Goal: Transaction & Acquisition: Purchase product/service

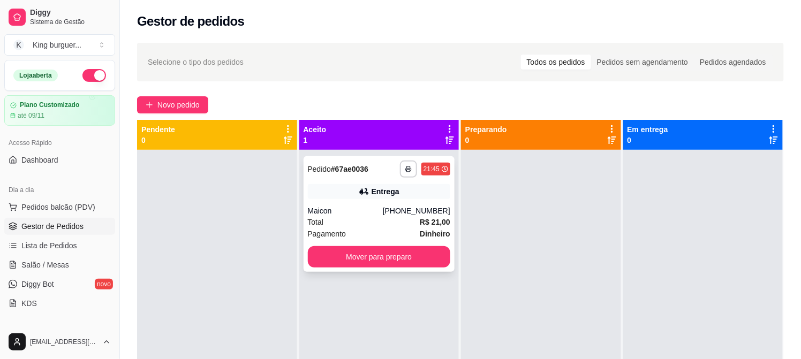
click at [415, 265] on button "Mover para preparo" at bounding box center [379, 256] width 143 height 21
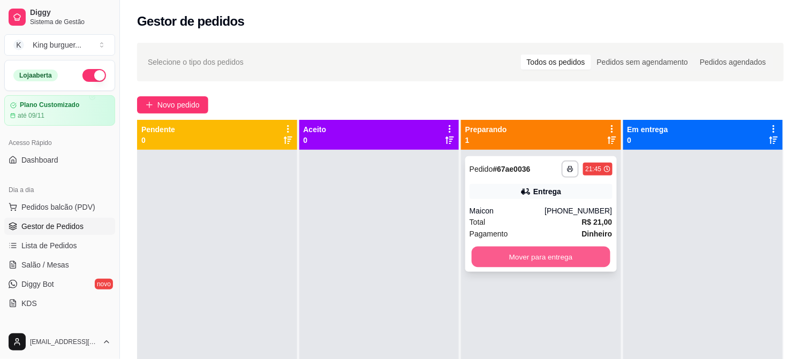
click at [555, 251] on button "Mover para entrega" at bounding box center [541, 257] width 139 height 21
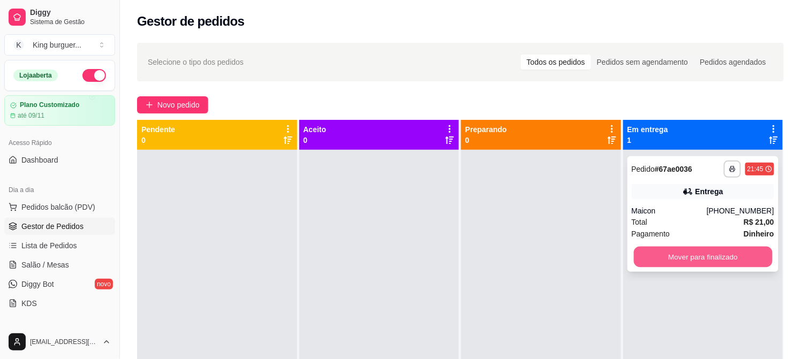
click at [682, 254] on button "Mover para finalizado" at bounding box center [703, 257] width 139 height 21
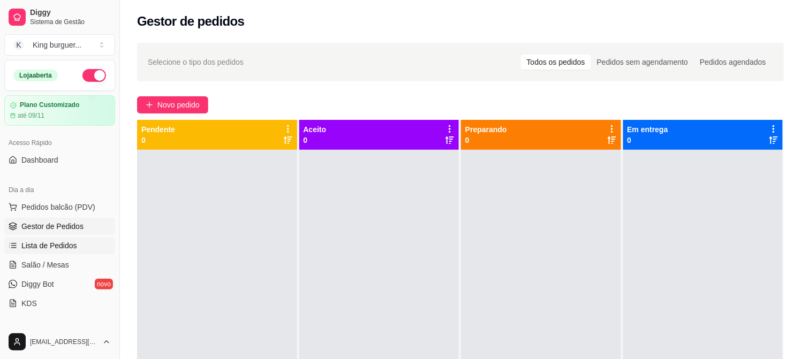
click at [70, 248] on span "Lista de Pedidos" at bounding box center [49, 246] width 56 height 11
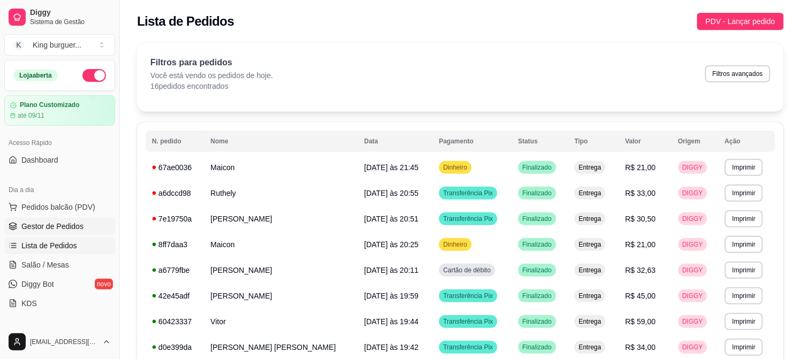
click at [77, 224] on span "Gestor de Pedidos" at bounding box center [52, 226] width 62 height 11
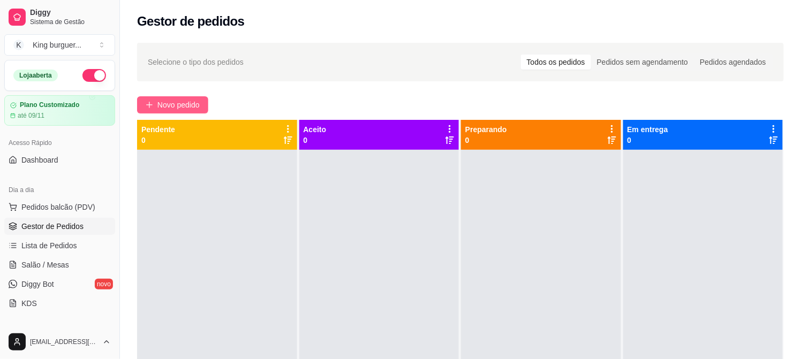
click at [191, 96] on button "Novo pedido" at bounding box center [172, 104] width 71 height 17
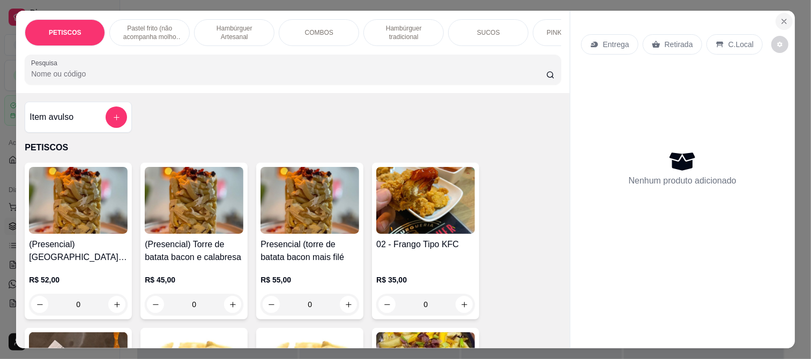
click at [780, 20] on icon "Close" at bounding box center [784, 21] width 9 height 9
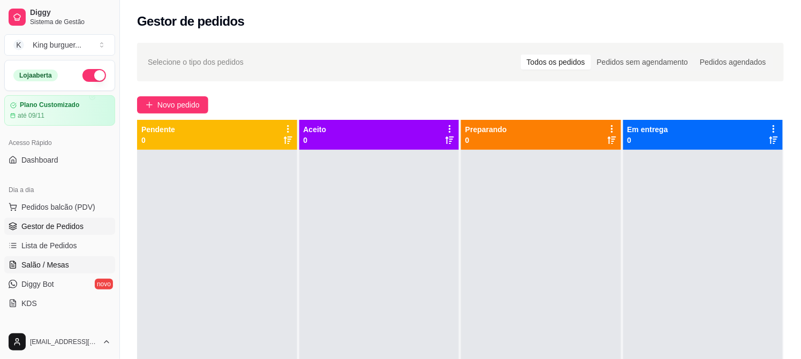
click at [55, 264] on span "Salão / Mesas" at bounding box center [45, 265] width 48 height 11
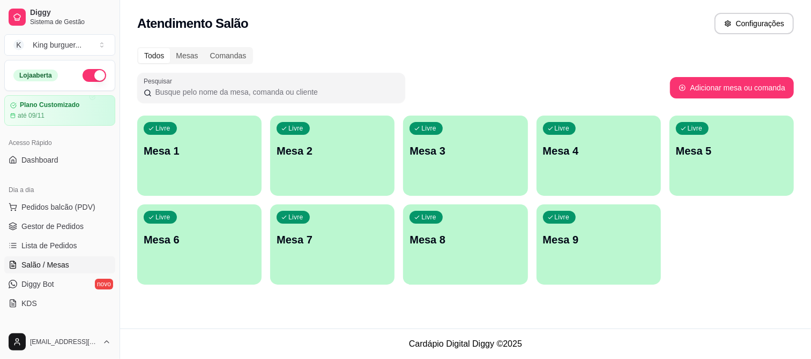
click at [363, 162] on div "Livre Mesa 2" at bounding box center [332, 150] width 124 height 68
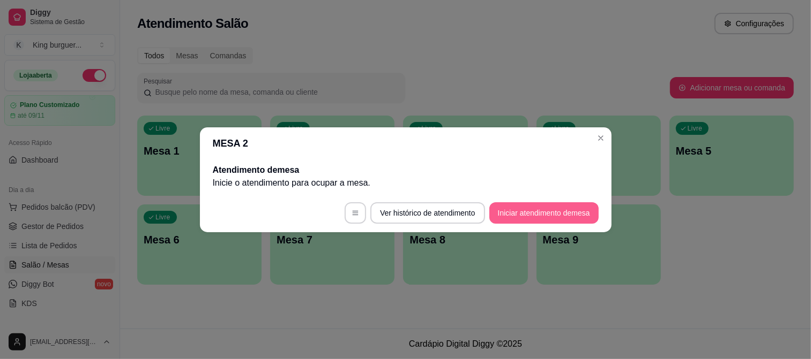
click at [508, 208] on button "Iniciar atendimento de mesa" at bounding box center [543, 213] width 109 height 21
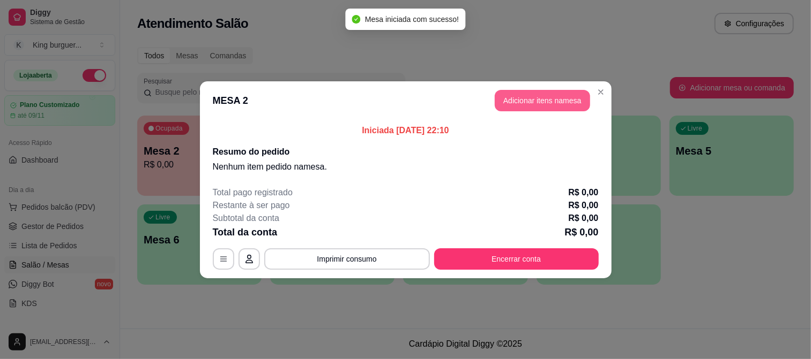
click at [537, 104] on button "Adicionar itens na mesa" at bounding box center [542, 100] width 95 height 21
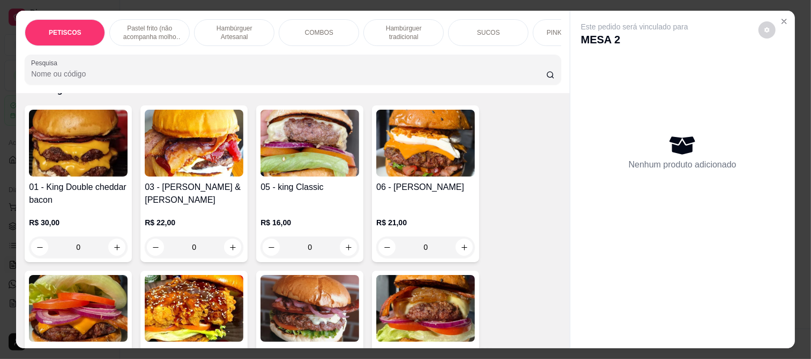
scroll to position [893, 0]
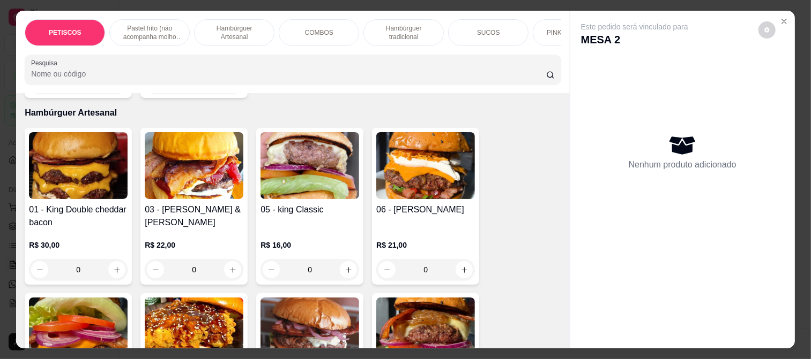
click at [69, 313] on img at bounding box center [78, 331] width 99 height 67
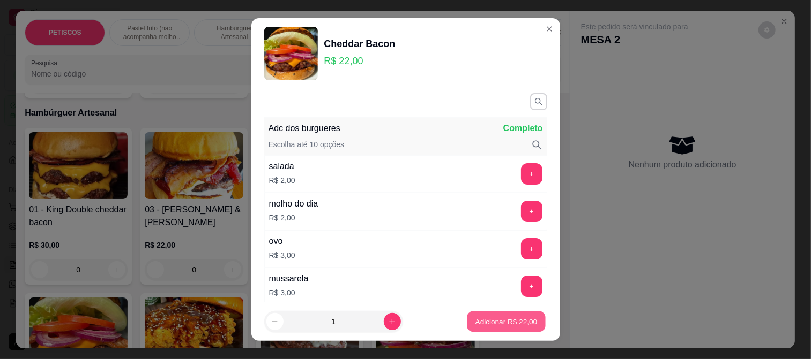
click at [513, 325] on p "Adicionar R$ 22,00" at bounding box center [506, 322] width 62 height 10
type input "1"
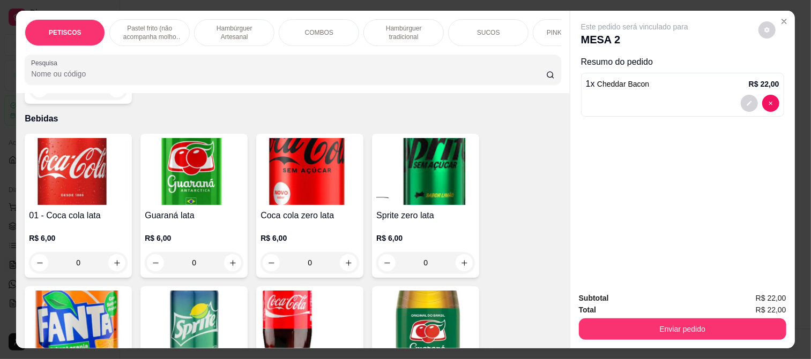
scroll to position [2917, 0]
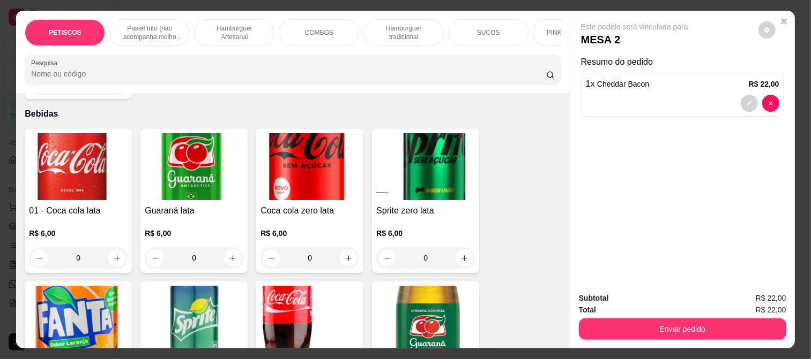
click at [47, 133] on img at bounding box center [78, 166] width 99 height 67
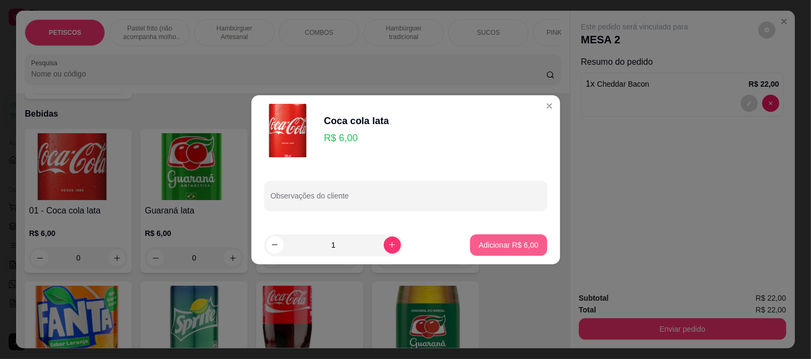
click at [521, 242] on p "Adicionar R$ 6,00" at bounding box center [507, 245] width 59 height 11
type input "1"
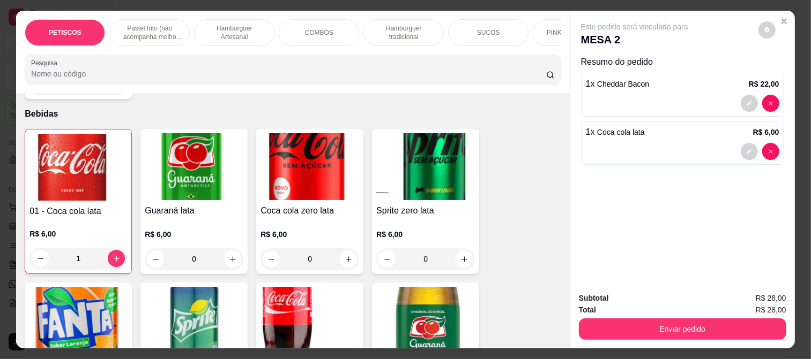
scroll to position [2917, 0]
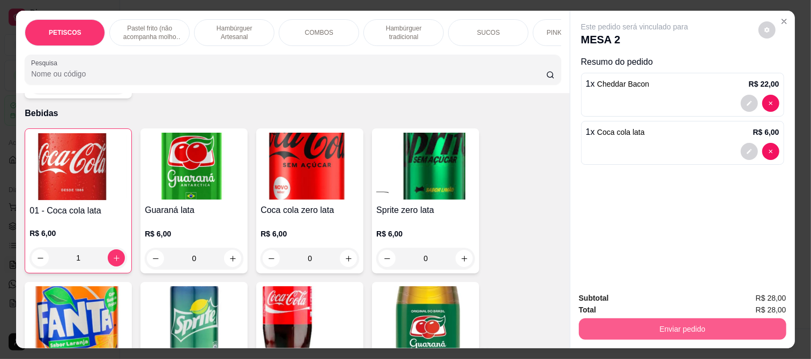
click at [622, 328] on button "Enviar pedido" at bounding box center [682, 329] width 207 height 21
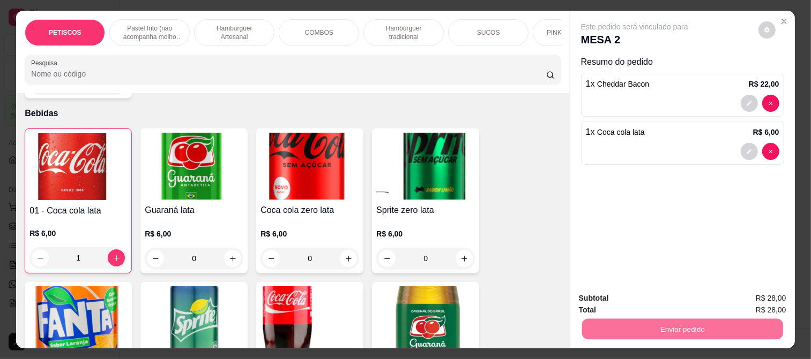
click at [758, 296] on button "Enviar pedido" at bounding box center [758, 299] width 61 height 20
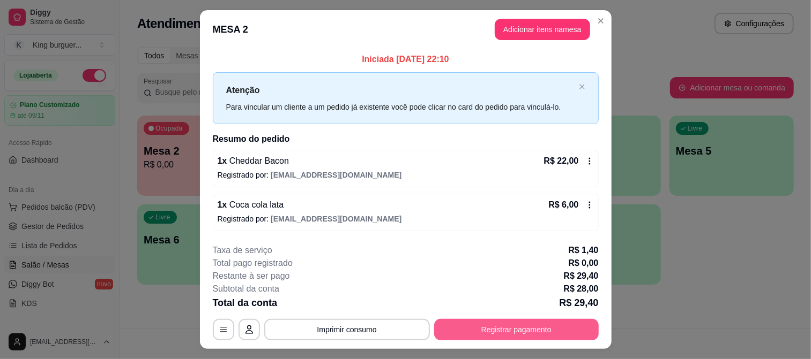
click at [518, 333] on button "Registrar pagamento" at bounding box center [516, 329] width 164 height 21
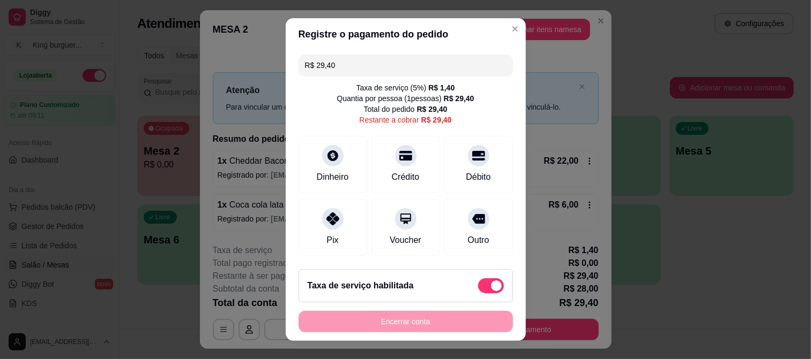
click at [478, 281] on span at bounding box center [491, 286] width 26 height 15
click at [477, 288] on input "checkbox" at bounding box center [480, 291] width 7 height 7
checkbox input "true"
type input "R$ 28,00"
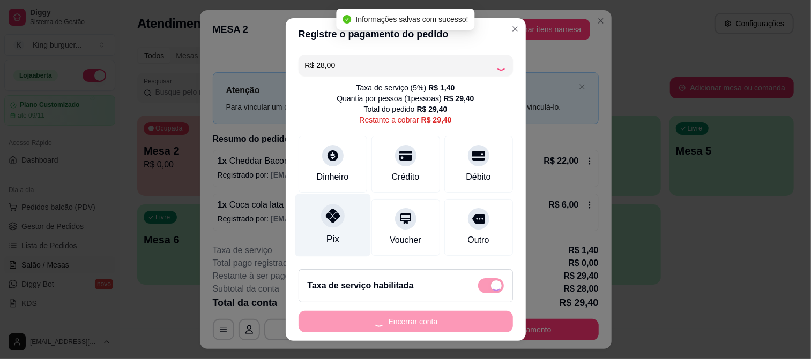
checkbox input "false"
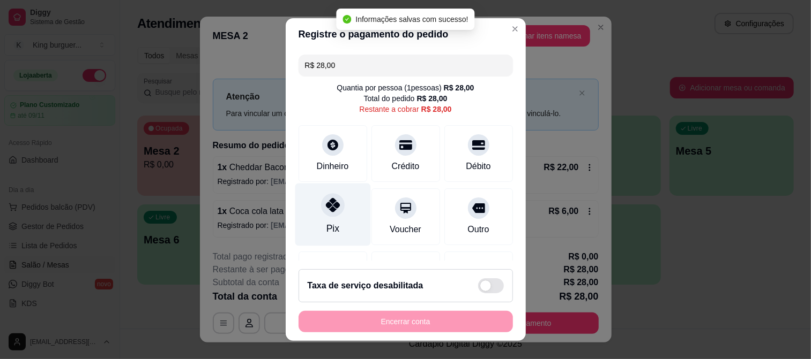
click at [328, 199] on icon at bounding box center [332, 205] width 14 height 14
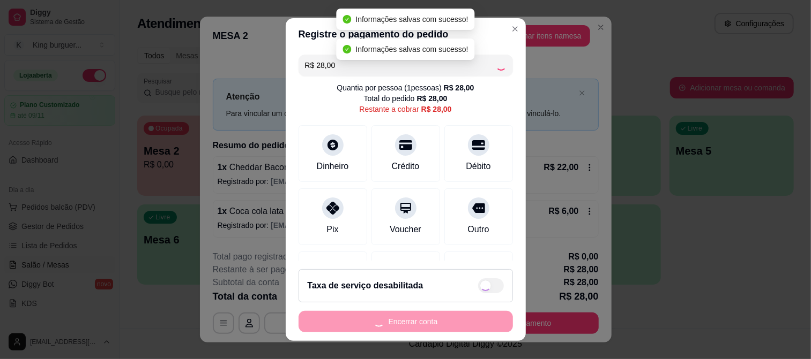
type input "R$ 0,00"
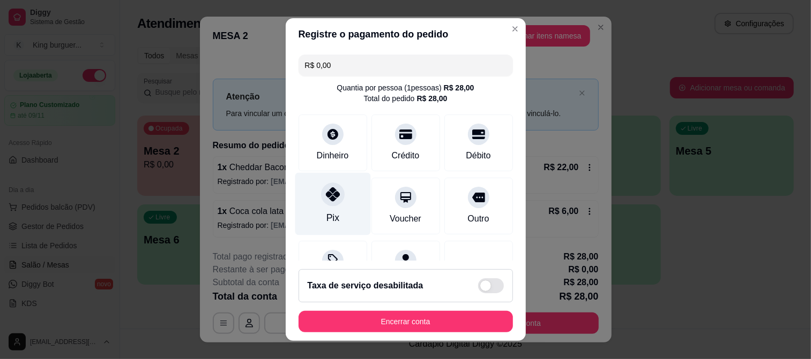
click at [325, 194] on icon at bounding box center [332, 195] width 14 height 14
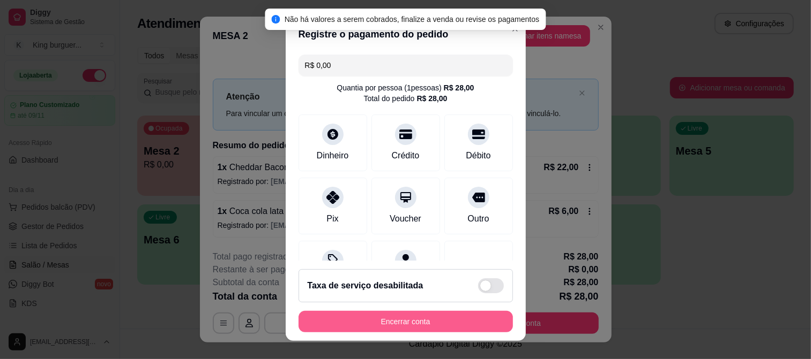
click at [394, 317] on button "Encerrar conta" at bounding box center [405, 321] width 214 height 21
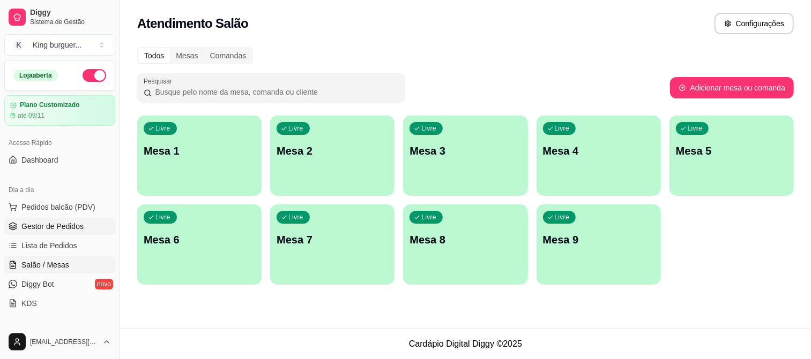
click at [64, 226] on span "Gestor de Pedidos" at bounding box center [52, 226] width 62 height 11
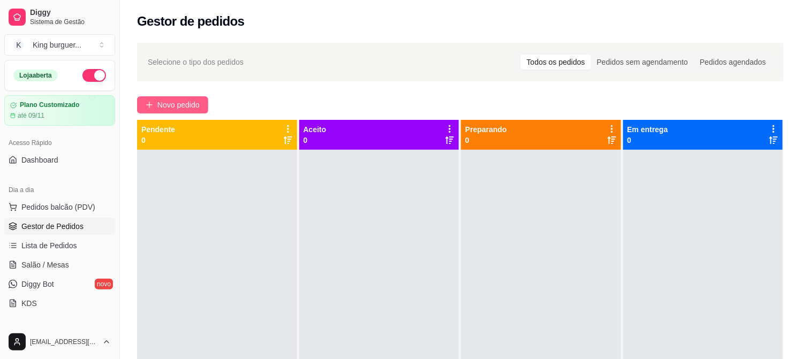
click at [192, 100] on span "Novo pedido" at bounding box center [179, 105] width 42 height 12
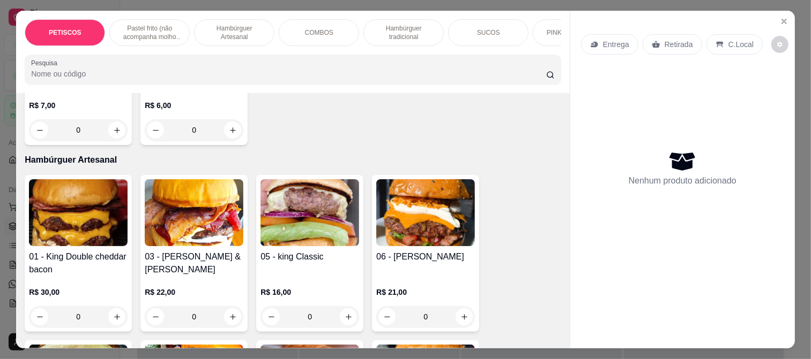
scroll to position [833, 0]
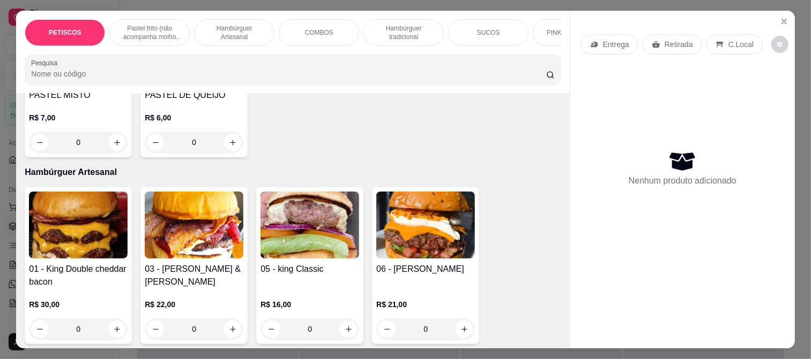
click at [273, 207] on img at bounding box center [309, 225] width 99 height 67
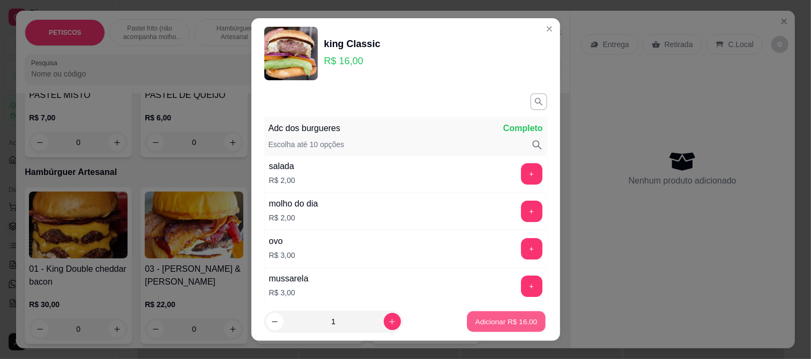
click at [488, 316] on button "Adicionar R$ 16,00" at bounding box center [506, 322] width 79 height 21
type input "1"
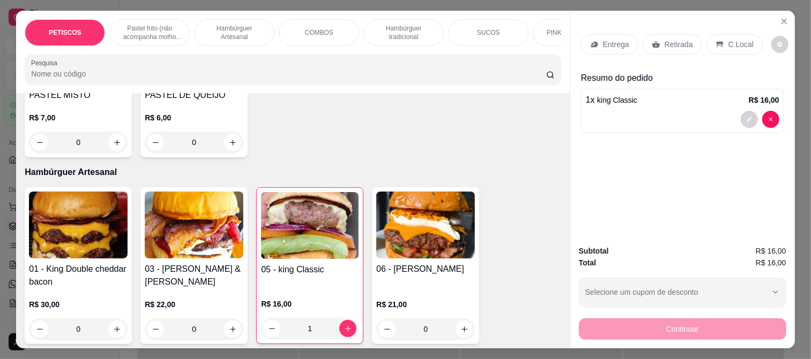
click at [620, 39] on p "Entrega" at bounding box center [616, 44] width 26 height 11
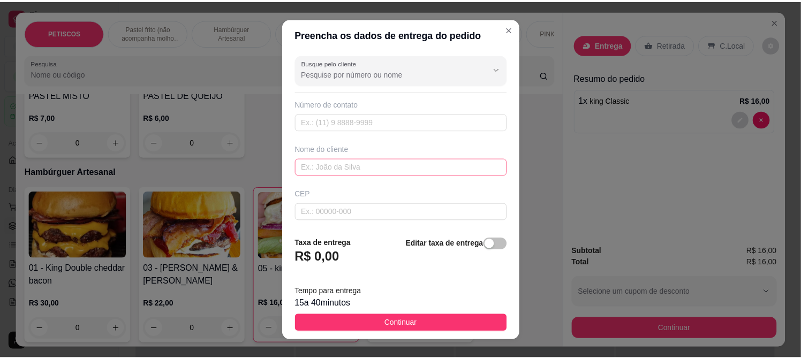
scroll to position [119, 0]
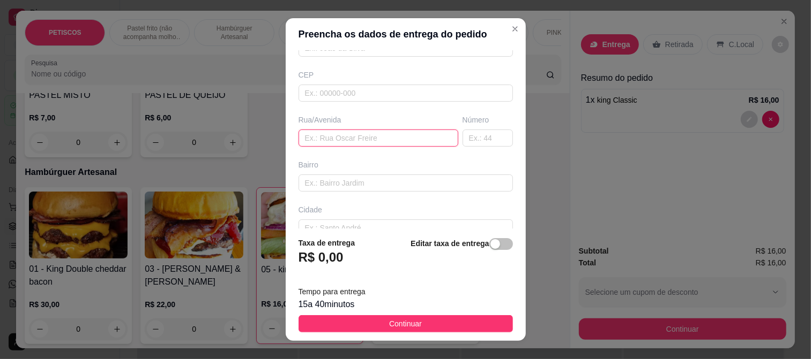
click at [333, 143] on input "text" at bounding box center [378, 138] width 160 height 17
type input "vizinho"
click at [440, 329] on button "Continuar" at bounding box center [405, 324] width 214 height 17
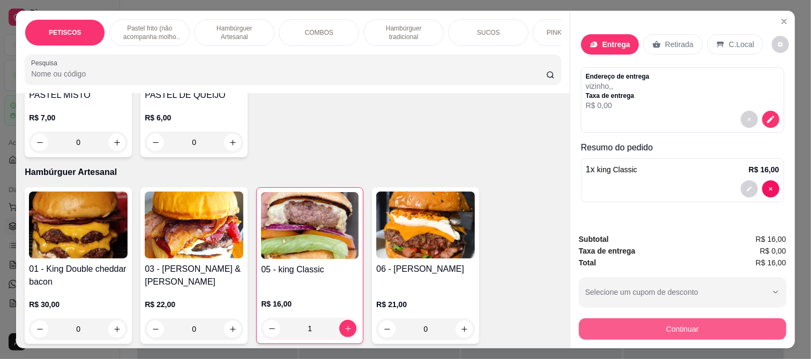
click at [606, 328] on button "Continuar" at bounding box center [682, 329] width 207 height 21
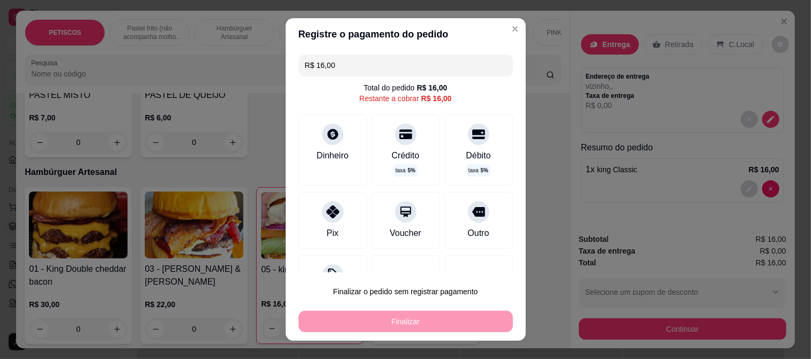
drag, startPoint x: 352, startPoint y: 64, endPoint x: 212, endPoint y: 68, distance: 139.9
click at [212, 68] on div "Registre o pagamento do pedido R$ 16,00 Total do pedido R$ 16,00 Restante a cob…" at bounding box center [405, 179] width 811 height 359
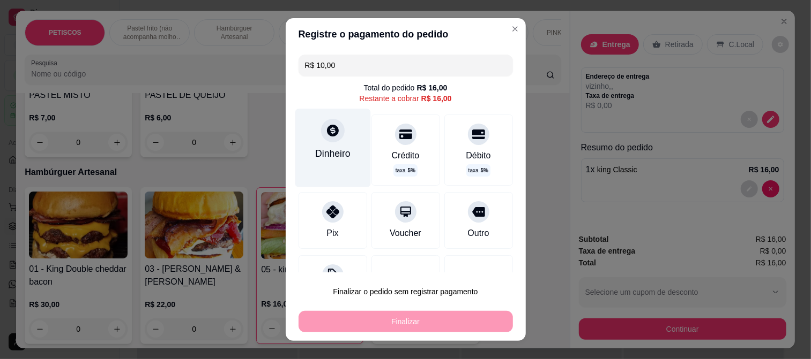
click at [324, 143] on div "Dinheiro" at bounding box center [333, 148] width 76 height 78
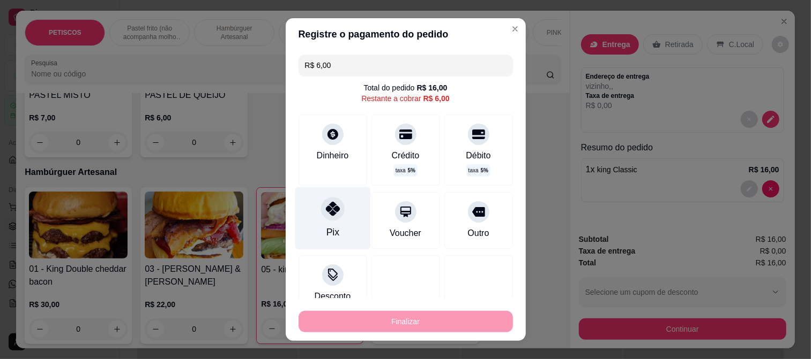
click at [329, 212] on icon at bounding box center [332, 209] width 14 height 14
type input "R$ 0,00"
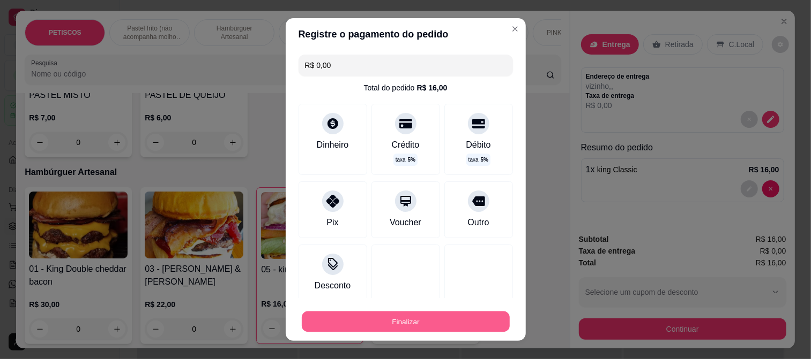
click at [376, 314] on button "Finalizar" at bounding box center [406, 322] width 208 height 21
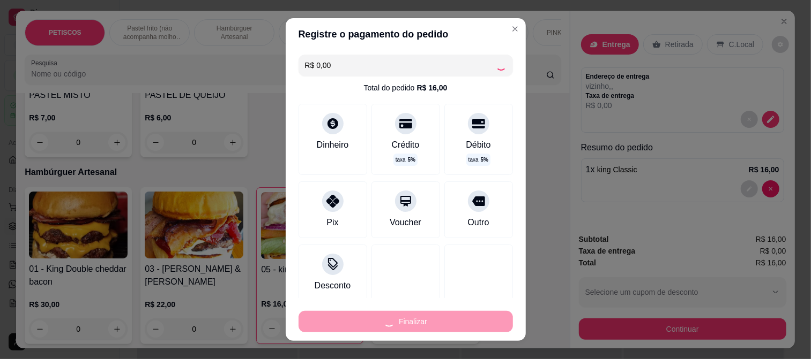
type input "0"
type input "-R$ 16,00"
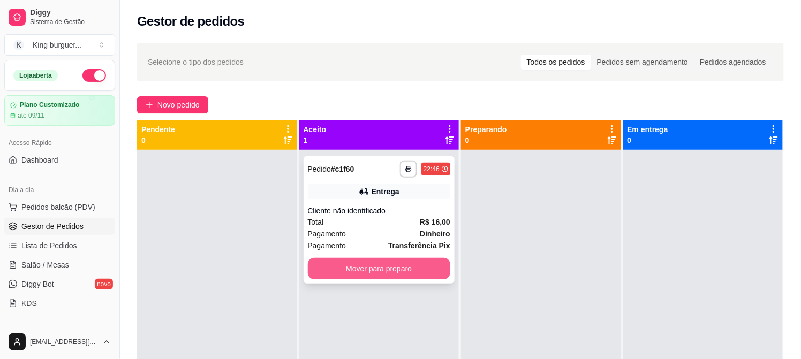
click at [430, 272] on button "Mover para preparo" at bounding box center [379, 268] width 143 height 21
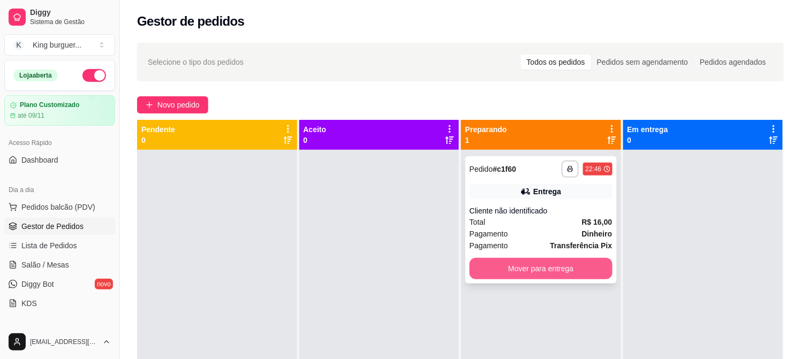
click at [496, 266] on button "Mover para entrega" at bounding box center [541, 268] width 143 height 21
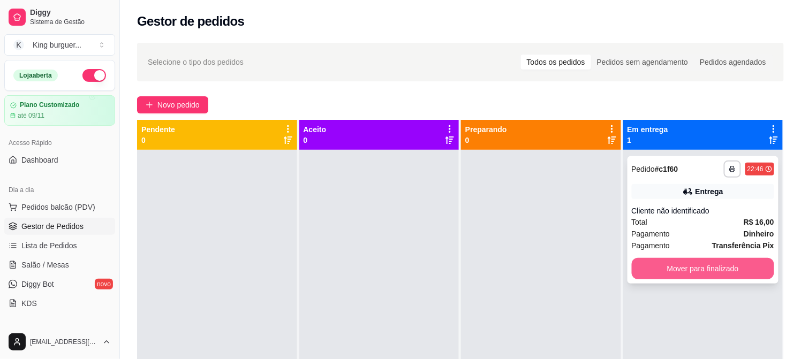
click at [680, 265] on button "Mover para finalizado" at bounding box center [703, 268] width 143 height 21
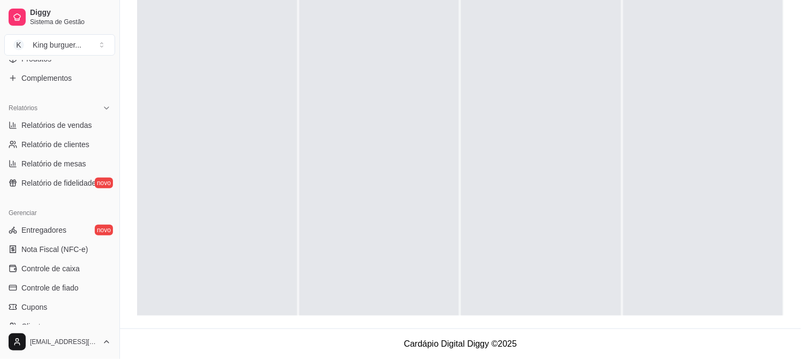
scroll to position [233, 0]
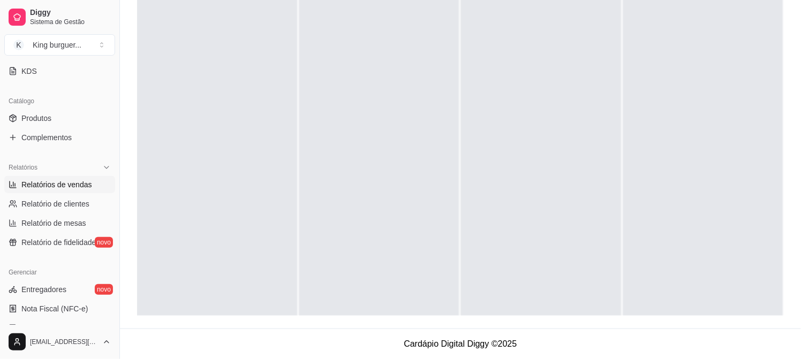
click at [71, 179] on span "Relatórios de vendas" at bounding box center [56, 184] width 71 height 11
select select "ALL"
select select "0"
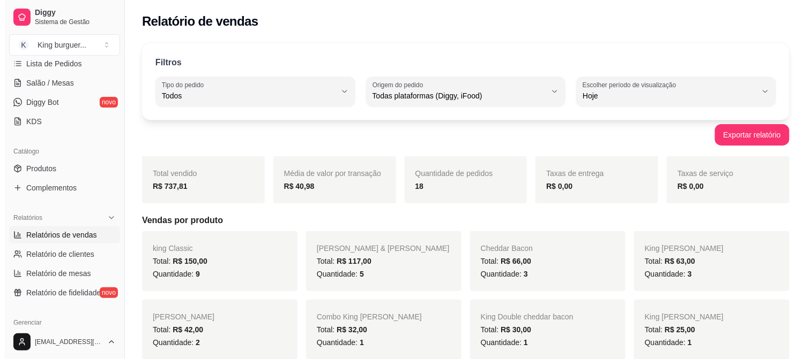
scroll to position [54, 0]
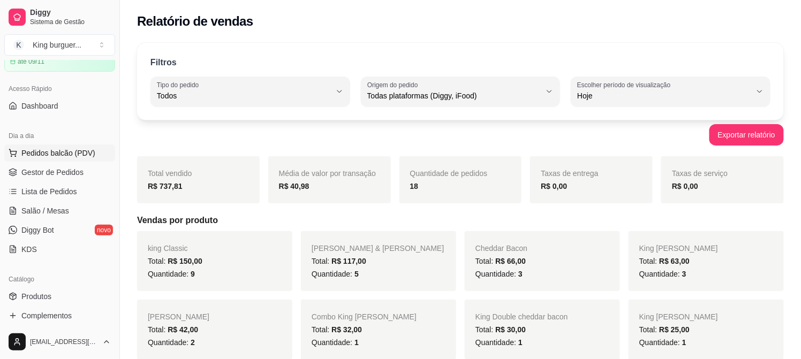
click at [77, 148] on span "Pedidos balcão (PDV)" at bounding box center [58, 153] width 74 height 11
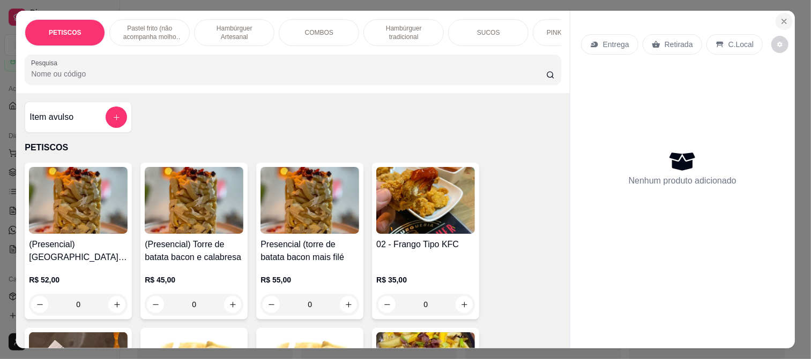
click at [780, 17] on icon "Close" at bounding box center [784, 21] width 9 height 9
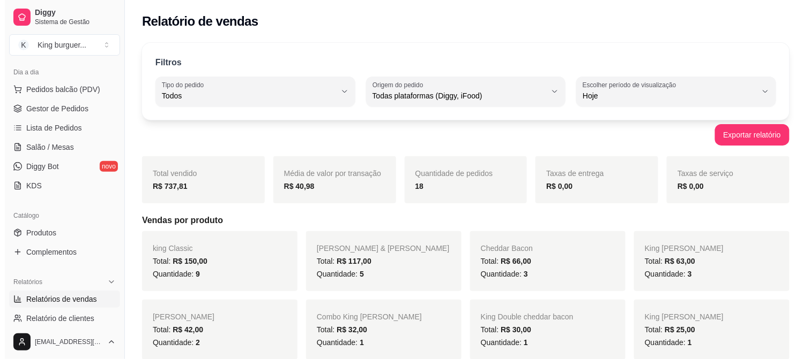
scroll to position [119, 0]
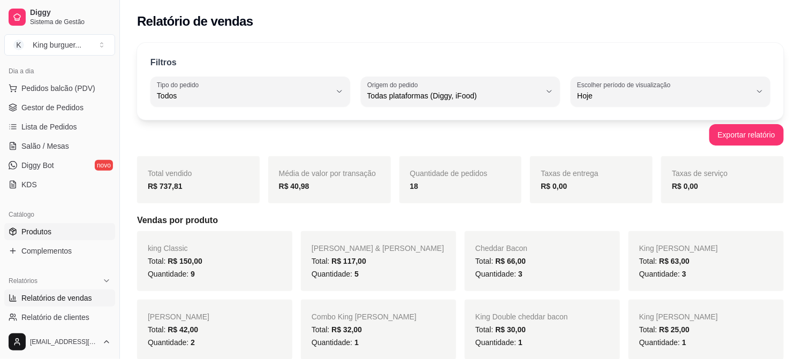
click at [51, 231] on span "Produtos" at bounding box center [36, 232] width 30 height 11
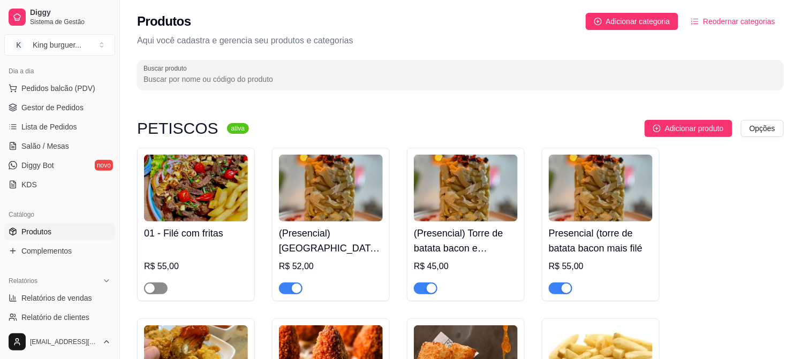
click at [162, 290] on span "button" at bounding box center [156, 289] width 24 height 12
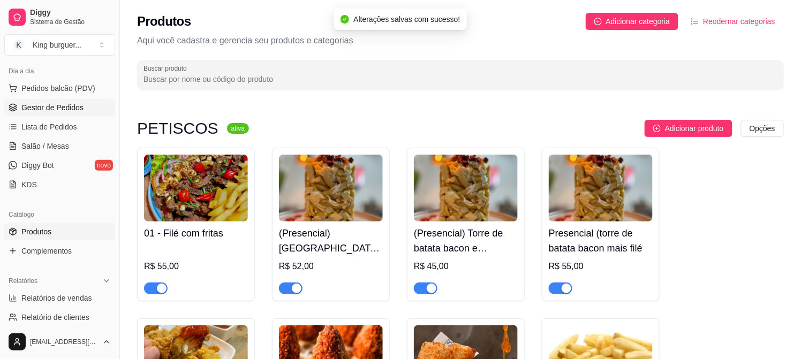
click at [51, 100] on link "Gestor de Pedidos" at bounding box center [59, 107] width 111 height 17
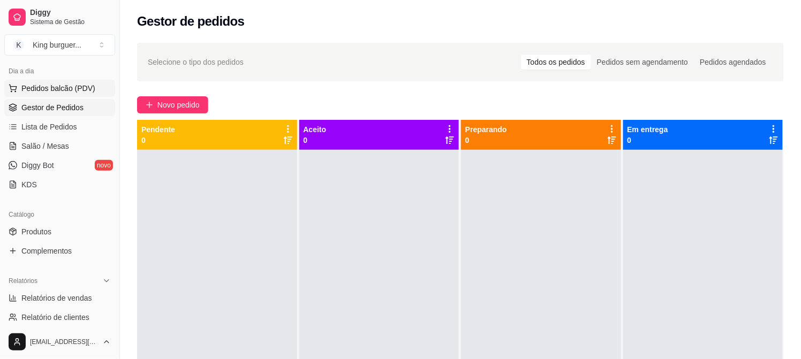
click at [58, 87] on span "Pedidos balcão (PDV)" at bounding box center [58, 88] width 74 height 11
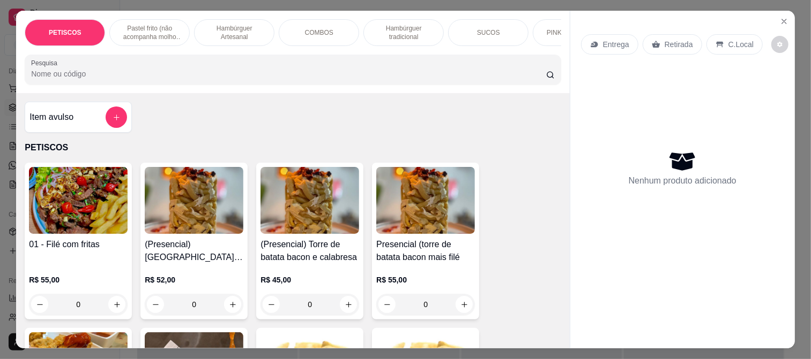
click at [158, 28] on p "Pastel frito (não acompanha molho artesanal)" at bounding box center [149, 32] width 62 height 17
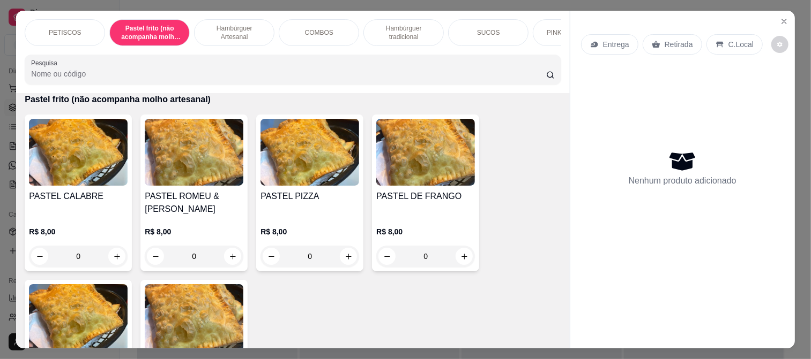
click at [226, 28] on p "Hambúrguer Artesanal" at bounding box center [234, 32] width 62 height 17
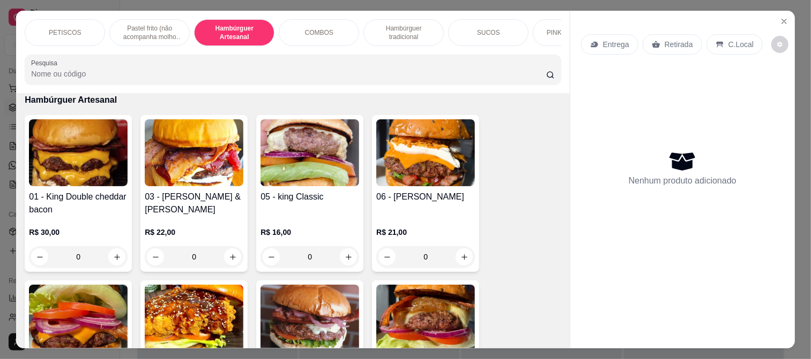
click at [335, 29] on div "COMBOS" at bounding box center [319, 32] width 80 height 27
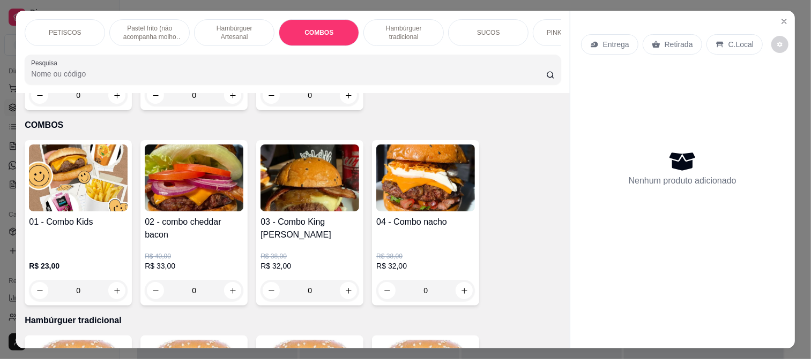
click at [413, 27] on p "Hambúrguer tradicional" at bounding box center [403, 32] width 62 height 17
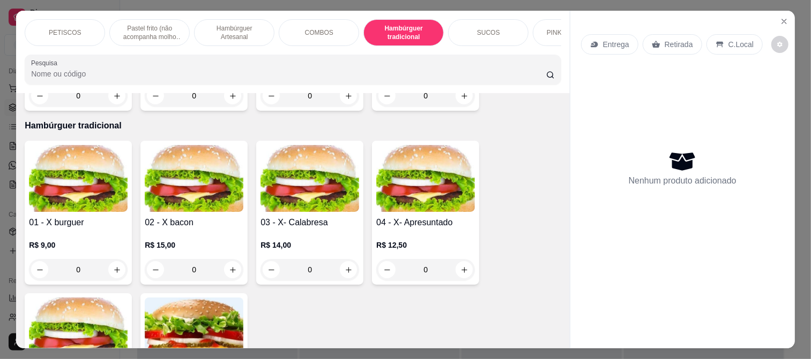
click at [493, 30] on div "SUCOS" at bounding box center [488, 32] width 80 height 27
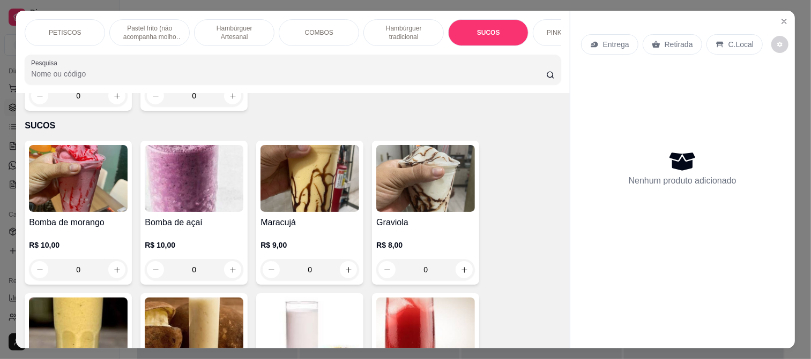
click at [553, 28] on p "PINK LEMONADE" at bounding box center [572, 32] width 53 height 9
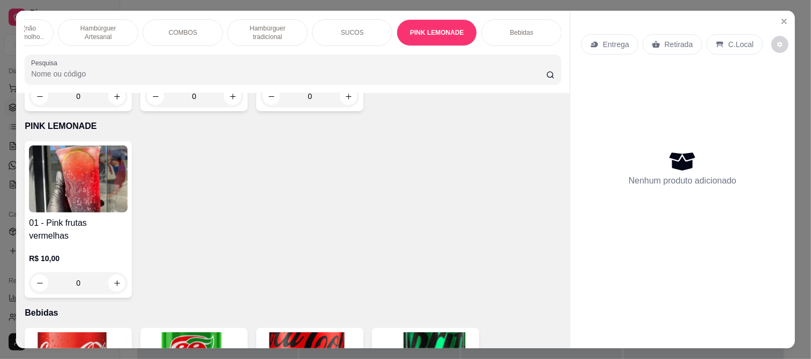
click at [529, 26] on div "Bebidas" at bounding box center [521, 32] width 80 height 27
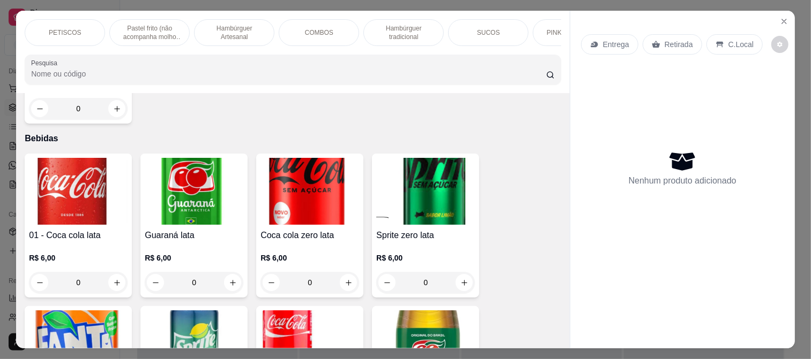
click at [59, 28] on p "PETISCOS" at bounding box center [65, 32] width 33 height 9
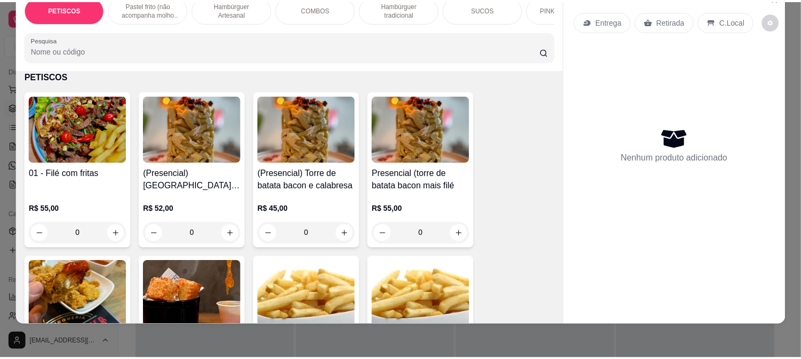
scroll to position [0, 0]
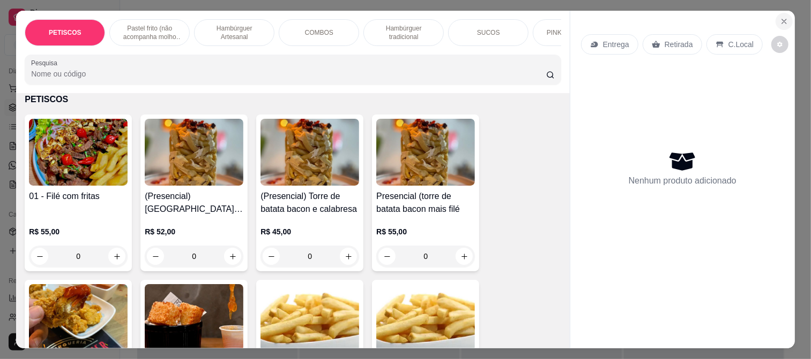
click at [781, 17] on icon "Close" at bounding box center [784, 21] width 9 height 9
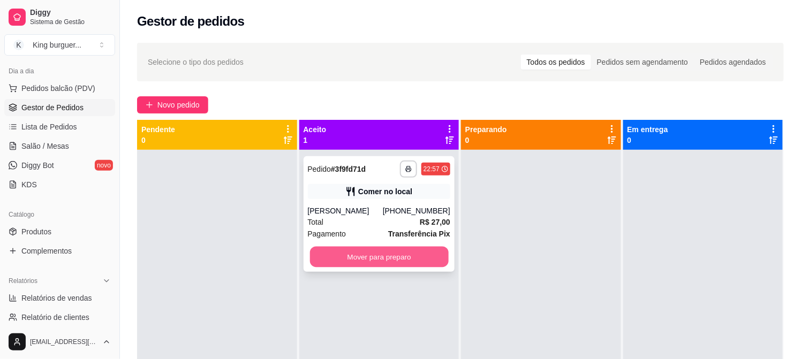
click at [409, 253] on button "Mover para preparo" at bounding box center [379, 257] width 139 height 21
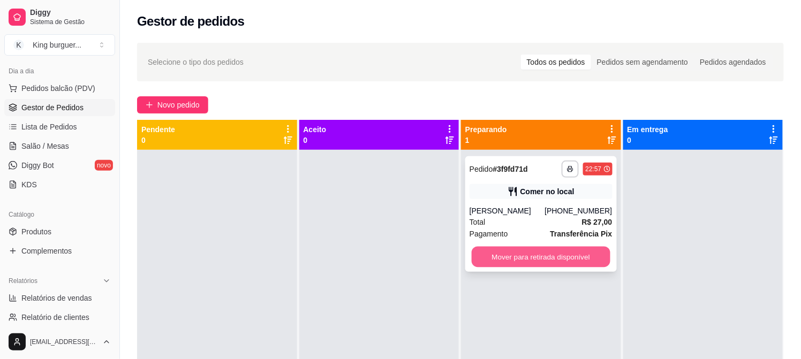
click at [518, 247] on button "Mover para retirada disponível" at bounding box center [541, 257] width 139 height 21
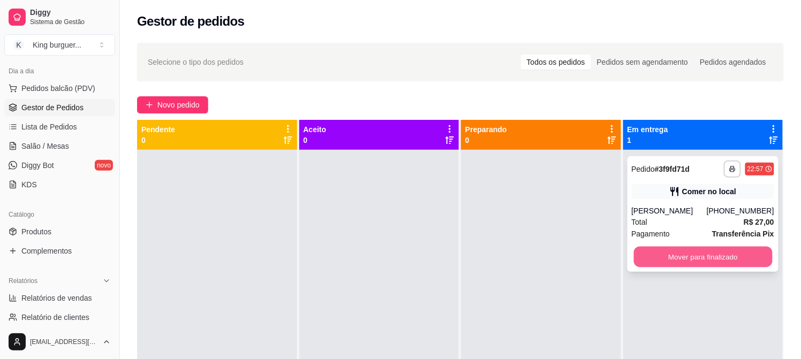
click at [654, 255] on button "Mover para finalizado" at bounding box center [703, 257] width 139 height 21
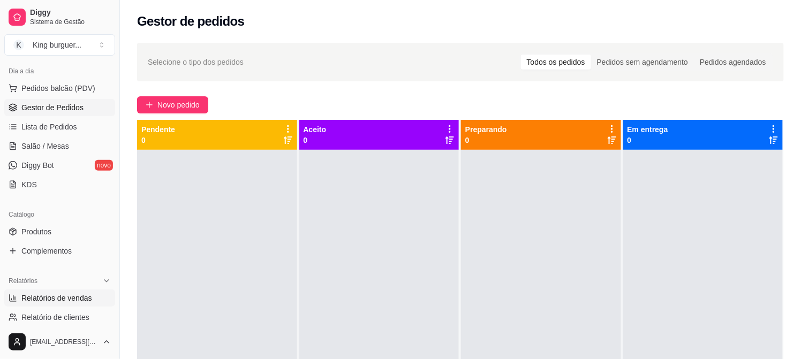
click at [62, 300] on span "Relatórios de vendas" at bounding box center [56, 298] width 71 height 11
select select "ALL"
select select "0"
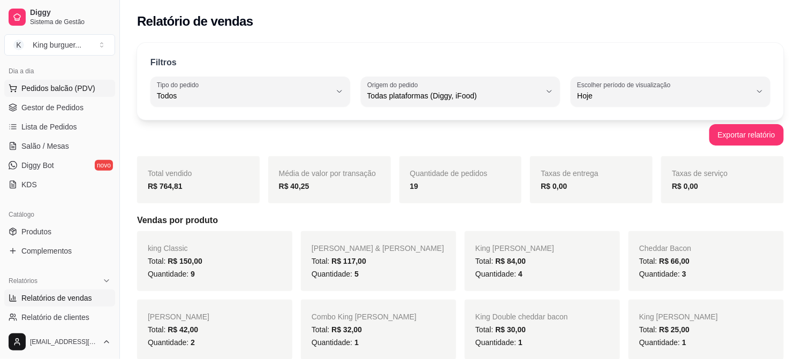
click at [66, 88] on span "Pedidos balcão (PDV)" at bounding box center [58, 88] width 74 height 11
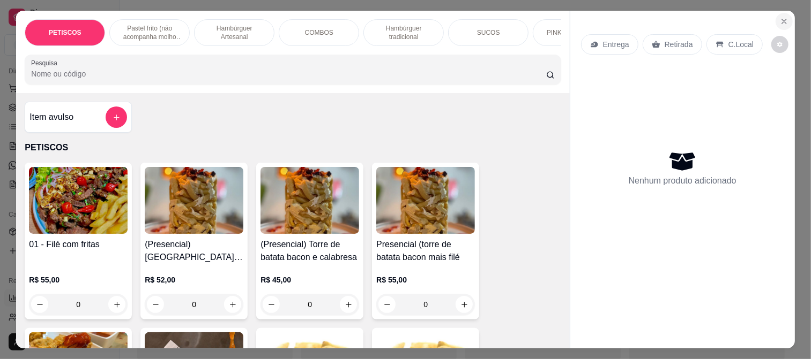
click at [780, 17] on icon "Close" at bounding box center [784, 21] width 9 height 9
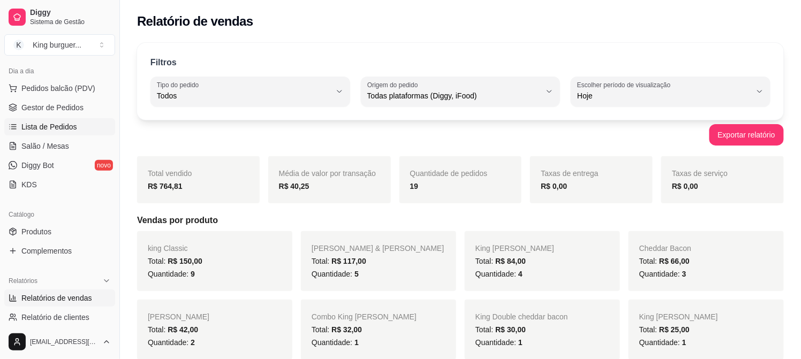
click at [66, 120] on link "Lista de Pedidos" at bounding box center [59, 126] width 111 height 17
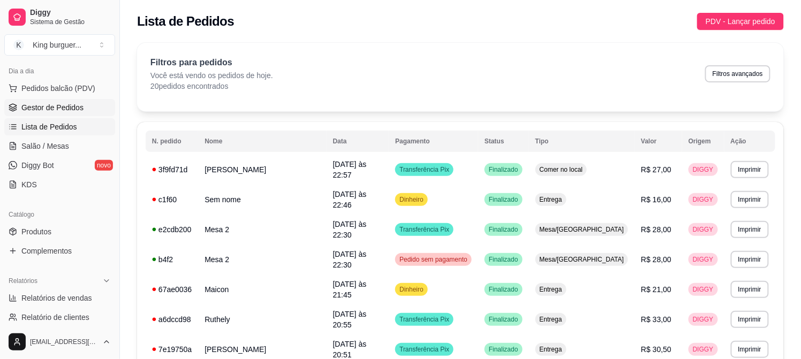
click at [72, 99] on link "Gestor de Pedidos" at bounding box center [59, 107] width 111 height 17
